Goal: Find specific page/section: Find specific page/section

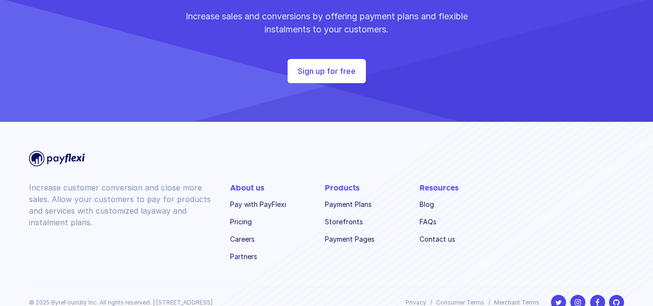
scroll to position [2369, 0]
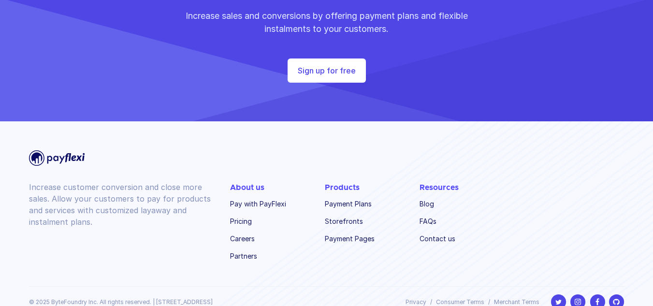
click at [433, 232] on link "Contact us" at bounding box center [447, 239] width 56 height 14
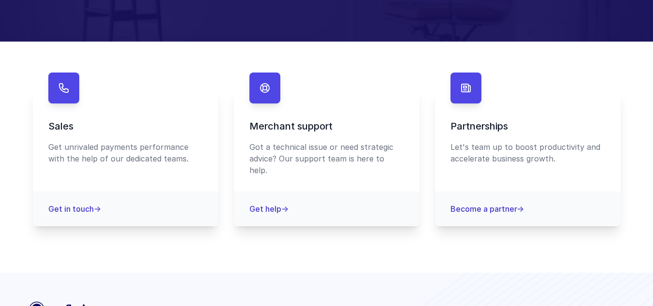
scroll to position [142, 0]
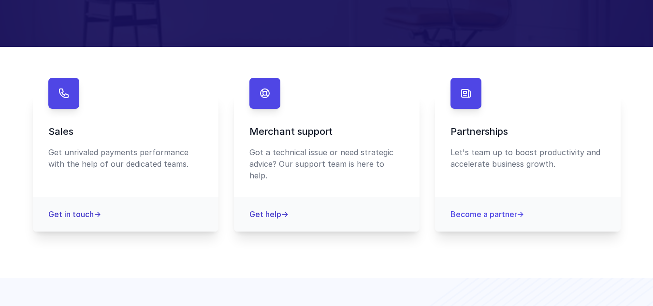
click at [482, 209] on link "Become a partner →" at bounding box center [486, 214] width 73 height 10
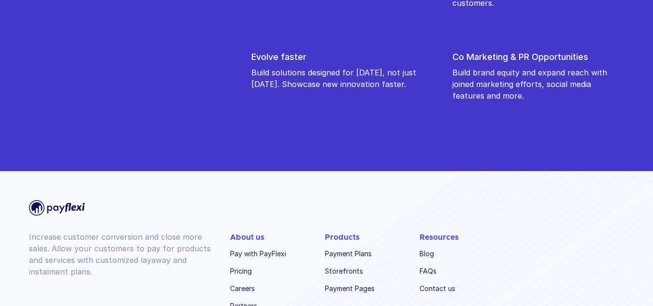
scroll to position [1238, 0]
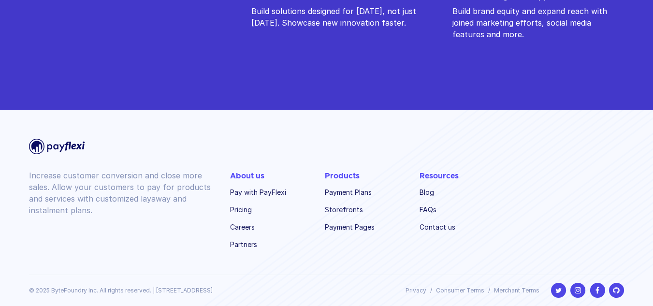
click at [249, 244] on link "Partners" at bounding box center [258, 245] width 56 height 14
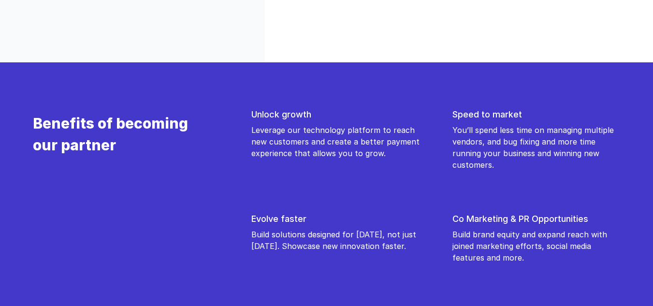
scroll to position [1238, 0]
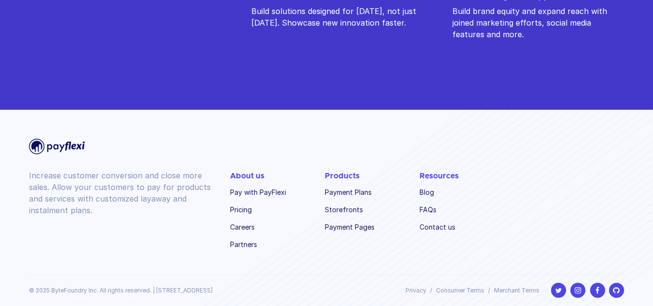
click at [420, 208] on link "FAQs" at bounding box center [447, 210] width 56 height 14
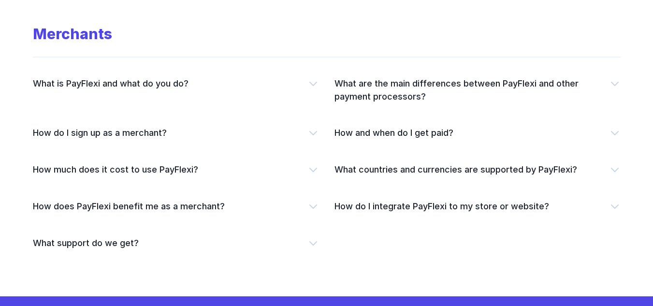
scroll to position [242, 0]
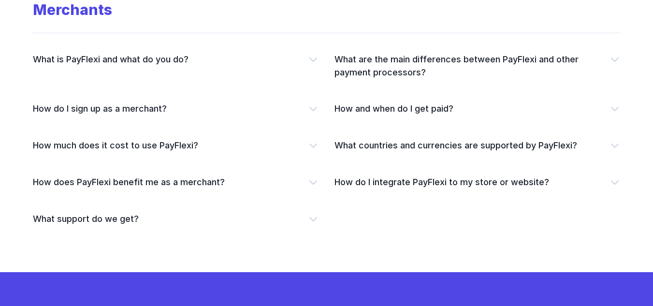
click at [609, 184] on icon "button" at bounding box center [615, 182] width 12 height 12
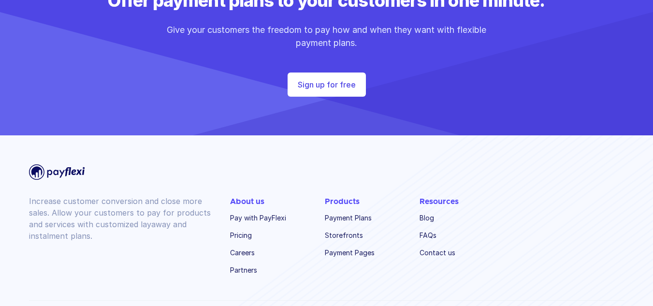
scroll to position [773, 0]
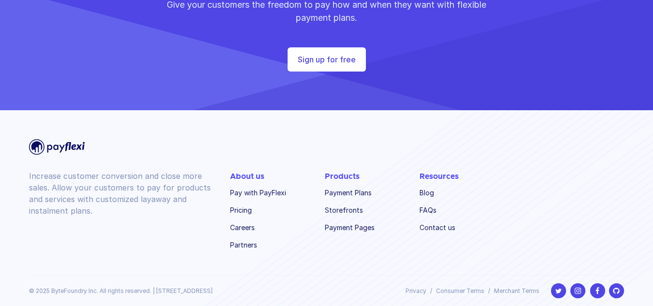
click at [337, 195] on link "Payment Plans" at bounding box center [353, 193] width 56 height 14
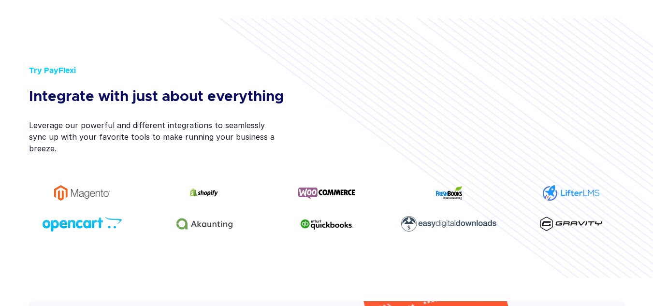
scroll to position [2123, 0]
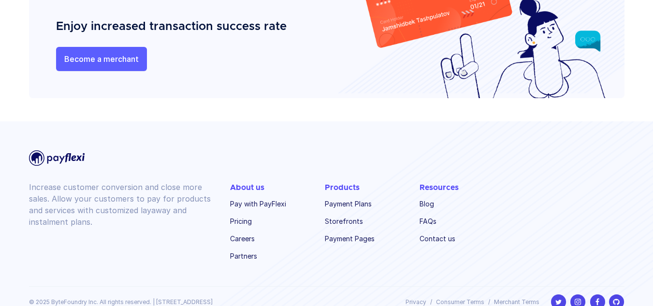
click at [436, 232] on link "Contact us" at bounding box center [447, 239] width 56 height 14
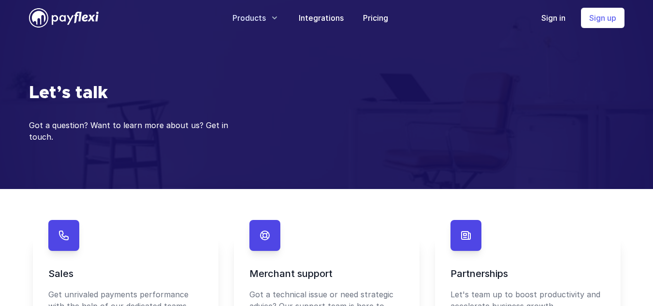
click at [273, 15] on icon "button" at bounding box center [275, 18] width 10 height 10
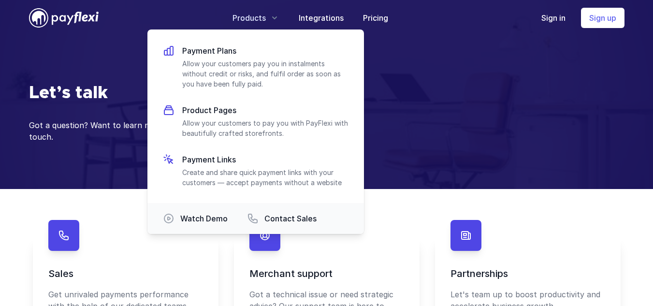
click at [567, 203] on section "Contact us Sales Get unrivaled payments performance with the help of our dedica…" at bounding box center [326, 304] width 618 height 231
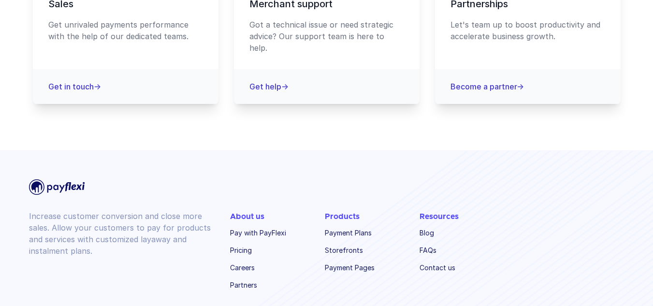
scroll to position [287, 0]
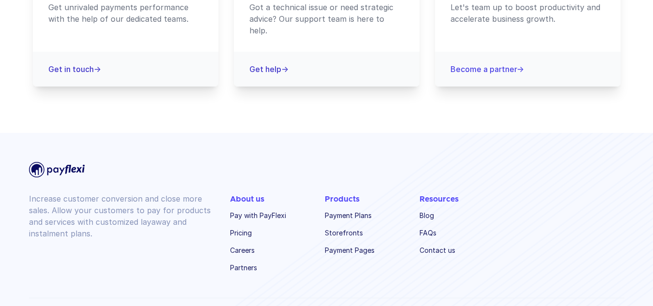
click at [467, 64] on link "Become a partner →" at bounding box center [486, 69] width 73 height 10
